Goal: Navigation & Orientation: Find specific page/section

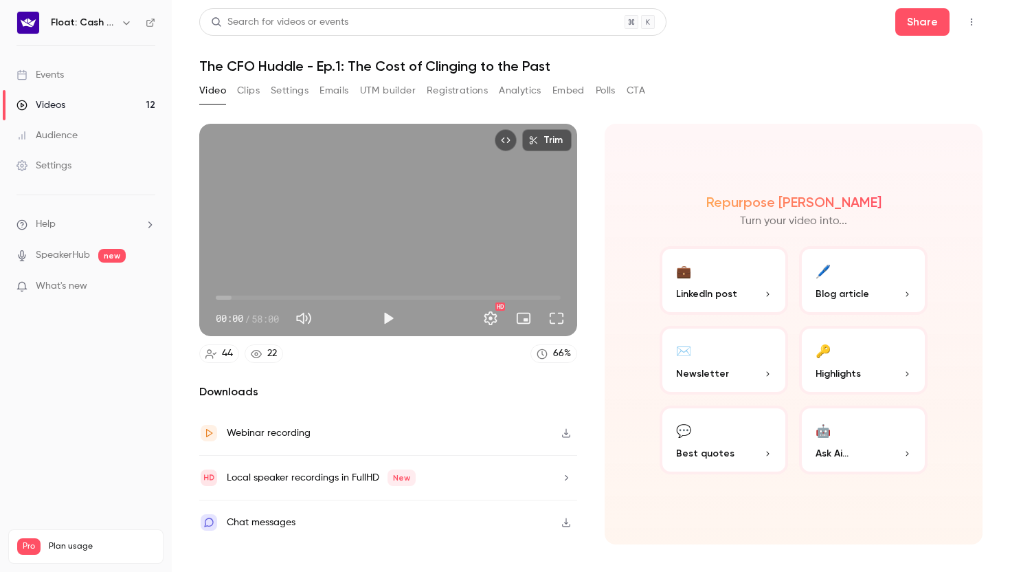
click at [60, 78] on div "Events" at bounding box center [39, 75] width 47 height 14
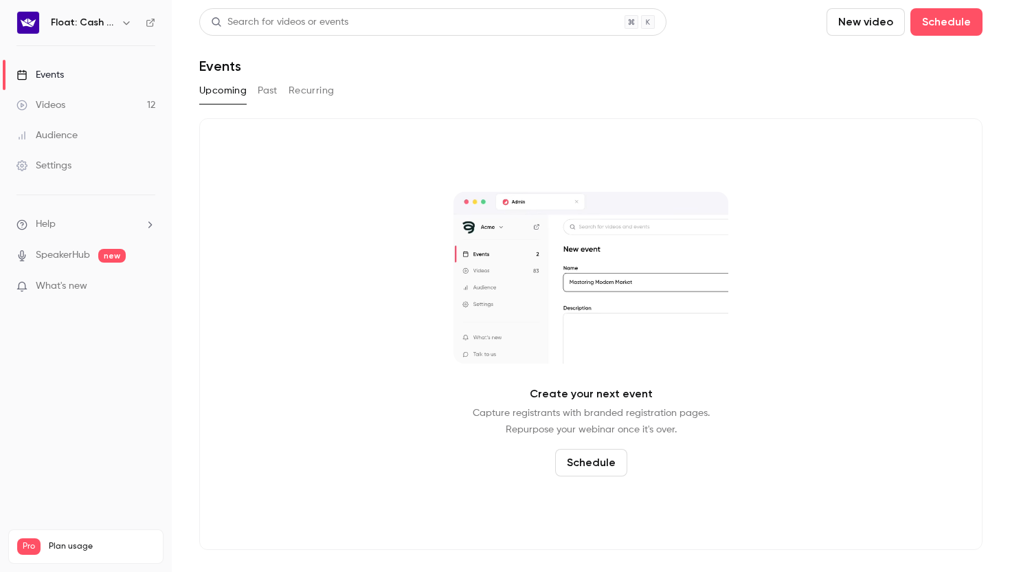
click at [63, 109] on div "Videos" at bounding box center [40, 105] width 49 height 14
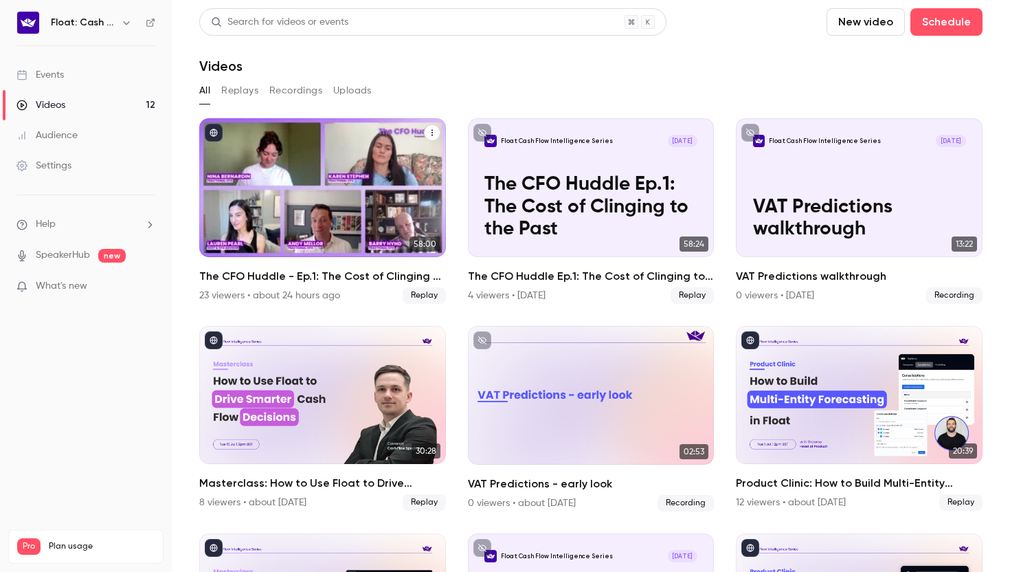
click at [286, 221] on div "The CFO Huddle - Ep.1: The Cost of Clinging to the Past" at bounding box center [322, 187] width 247 height 139
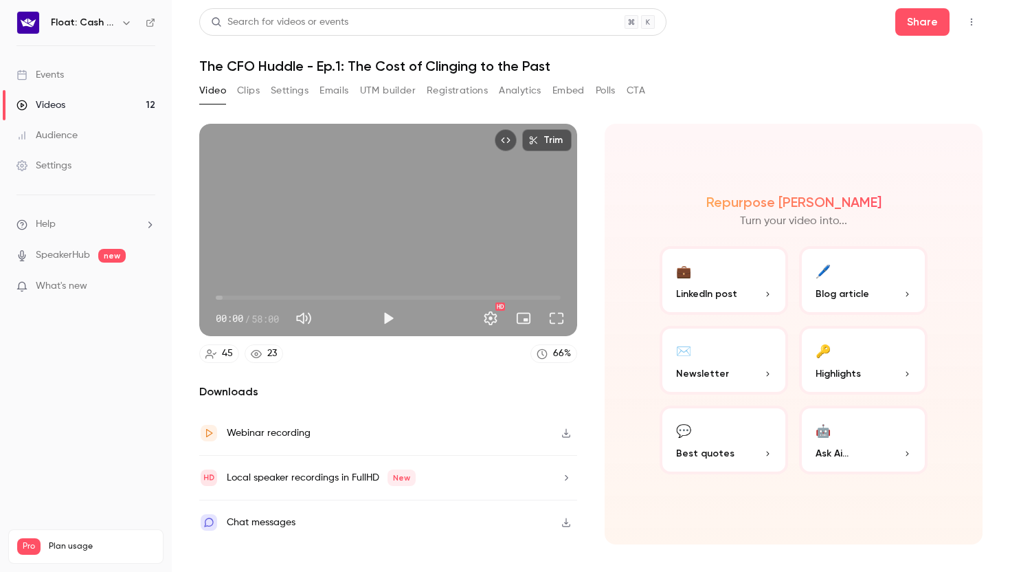
click at [87, 76] on link "Events" at bounding box center [86, 75] width 172 height 30
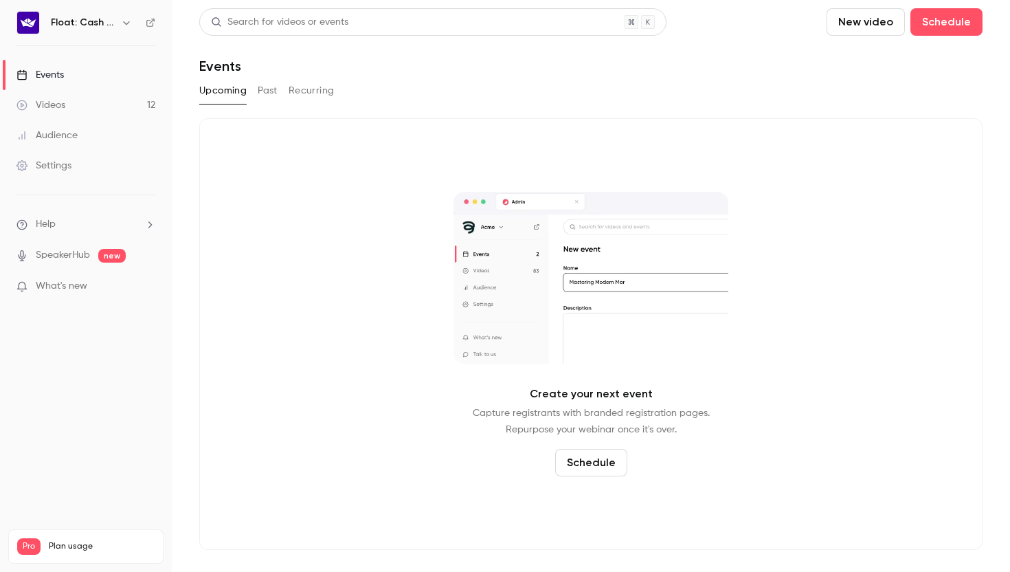
click at [58, 109] on div "Videos" at bounding box center [40, 105] width 49 height 14
